Goal: Information Seeking & Learning: Compare options

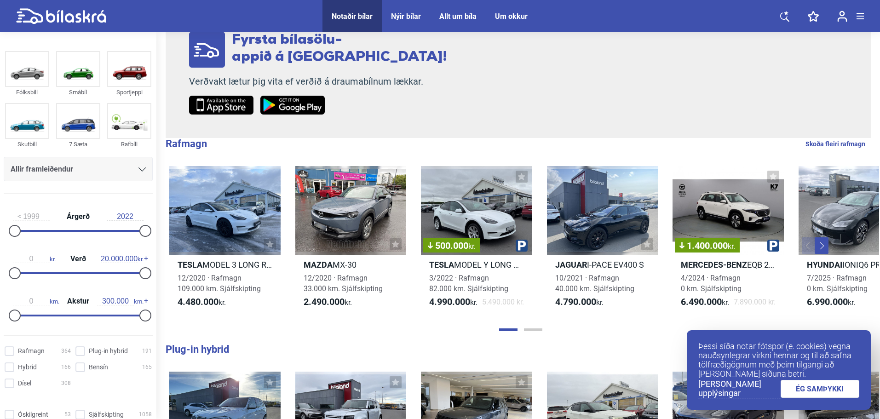
scroll to position [184, 0]
click at [31, 271] on div "0 kr. Verð 20.000.000 kr." at bounding box center [78, 264] width 149 height 42
type input "600.000"
click at [21, 272] on div at bounding box center [19, 273] width 12 height 12
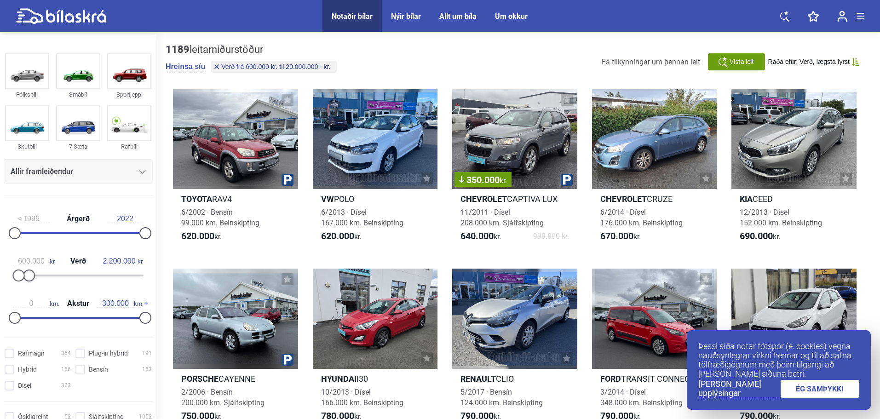
type input "2.000.000"
drag, startPoint x: 143, startPoint y: 274, endPoint x: 28, endPoint y: 279, distance: 114.6
click at [28, 279] on div at bounding box center [28, 276] width 12 height 12
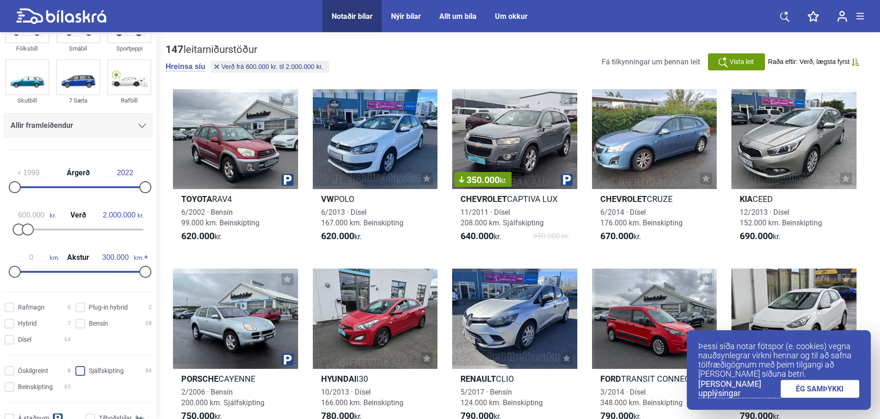
click at [99, 371] on input "Sjálfskipting 84" at bounding box center [115, 372] width 76 height 10
checkbox input "true"
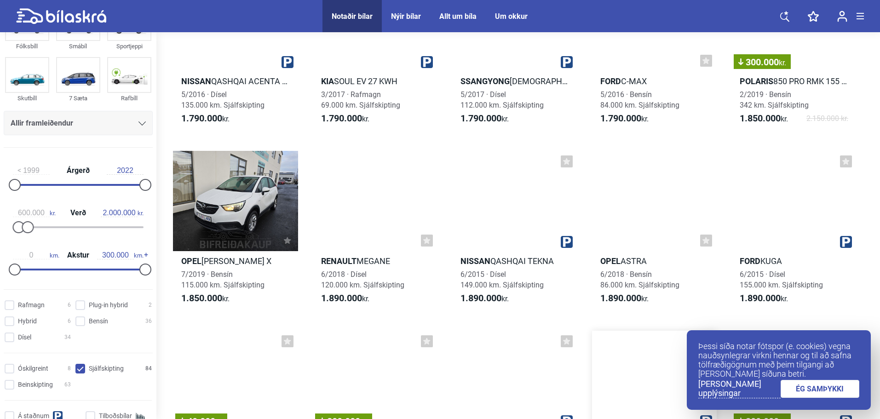
scroll to position [2346, 0]
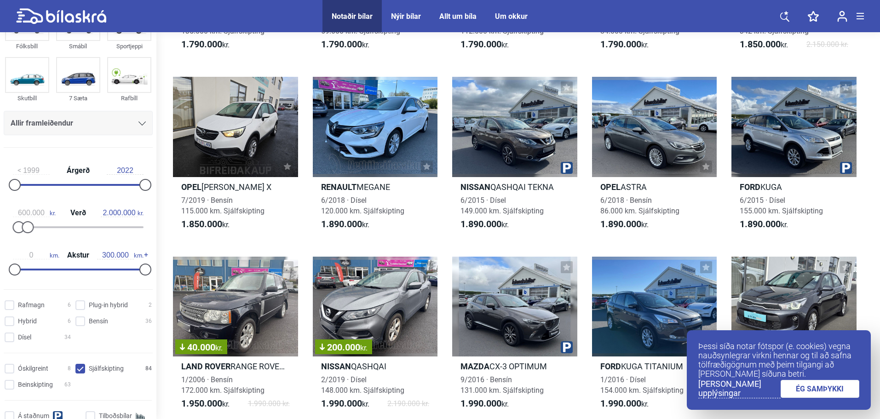
click at [832, 391] on link "ÉG SAMÞYKKI" at bounding box center [820, 389] width 79 height 18
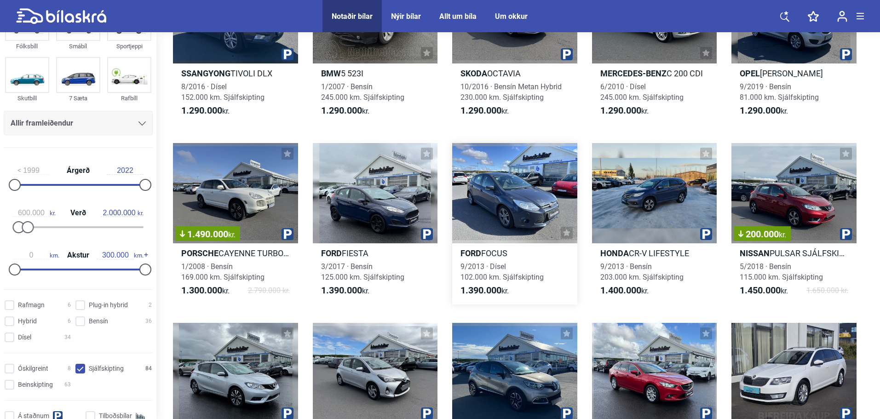
scroll to position [842, 0]
